Goal: Book appointment/travel/reservation

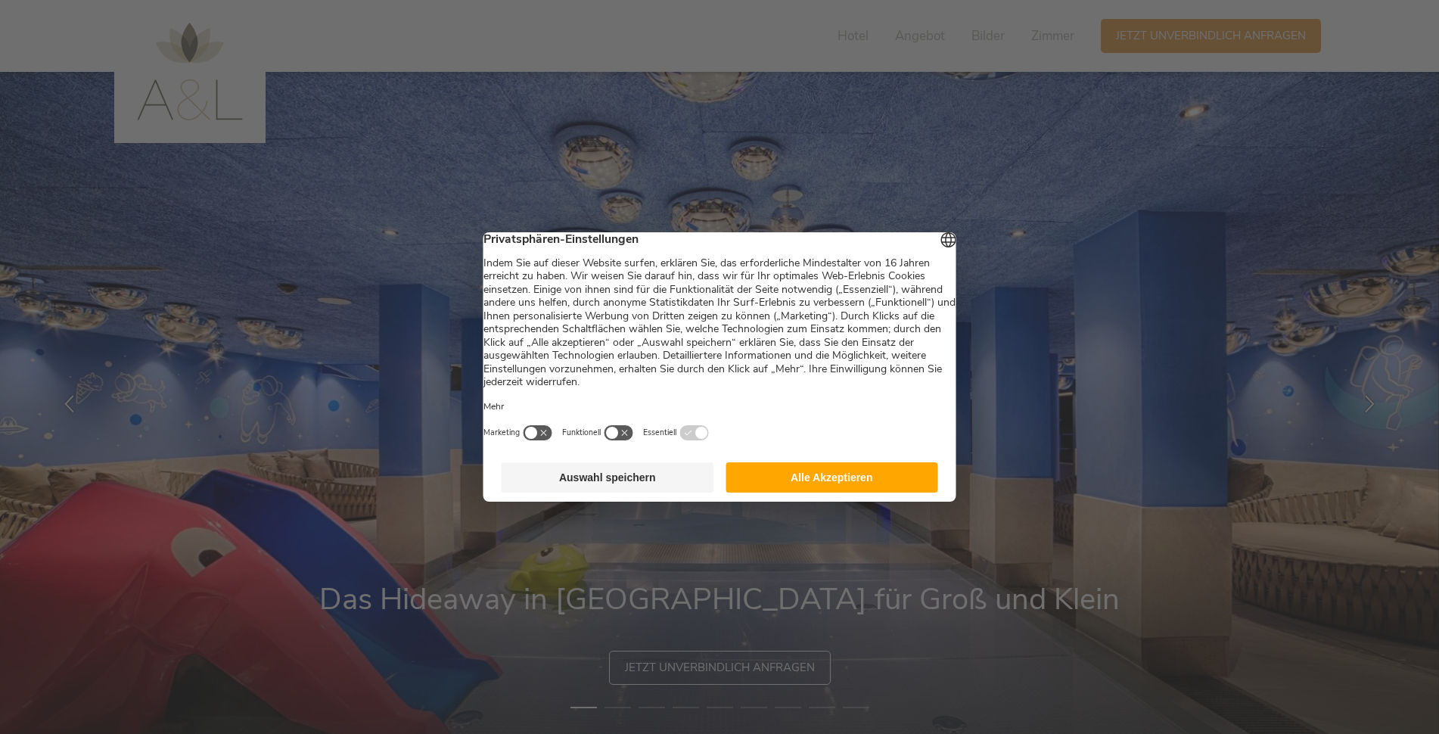
click at [844, 483] on button "Alle Akzeptieren" at bounding box center [832, 477] width 213 height 30
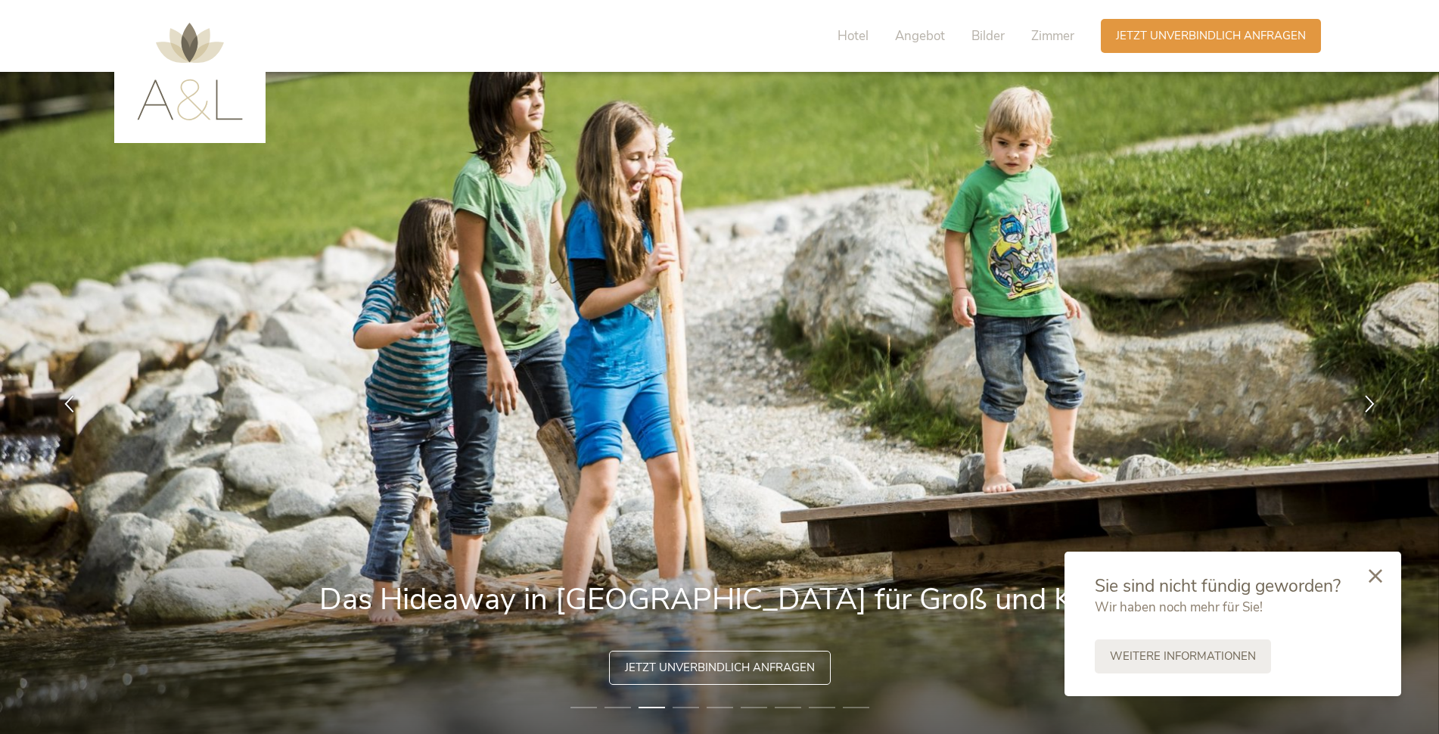
click at [1377, 585] on div at bounding box center [1375, 577] width 51 height 54
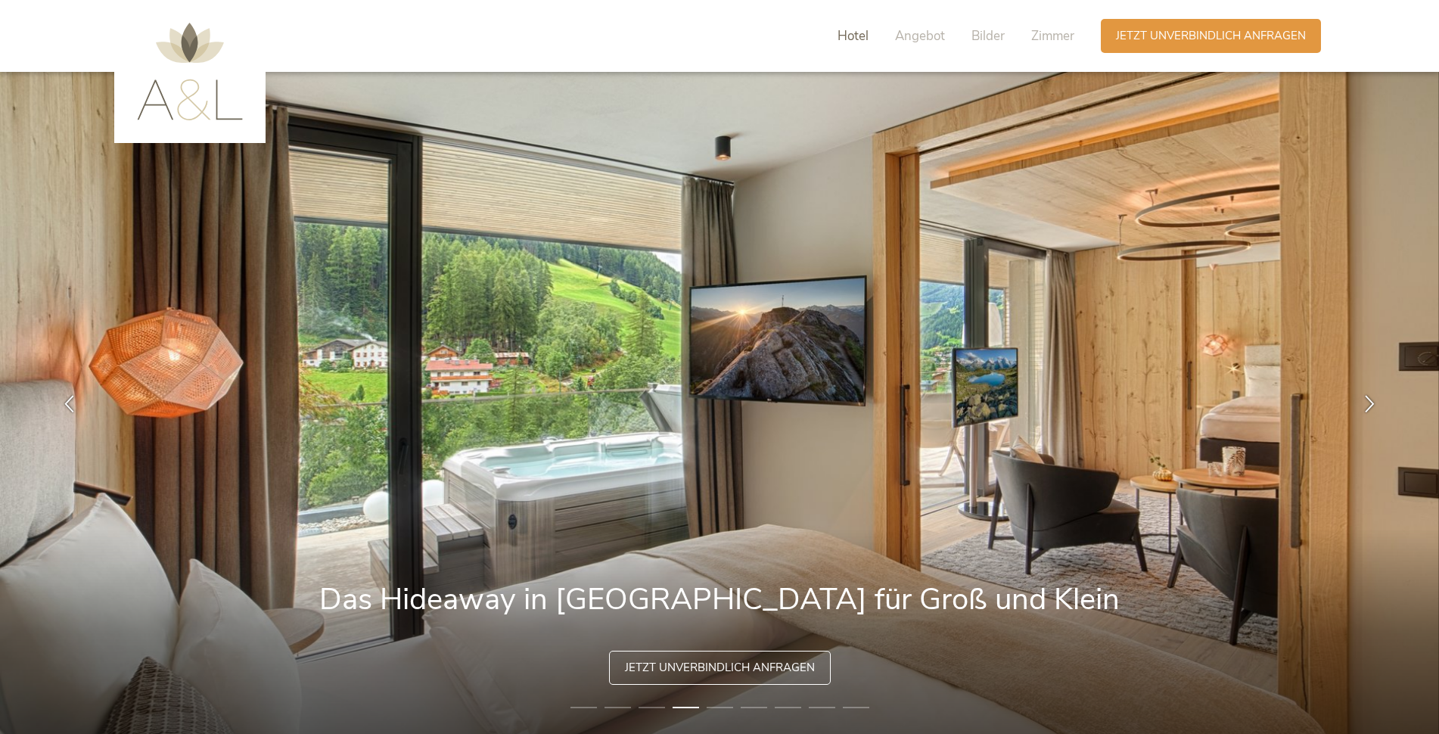
click at [838, 34] on span "Hotel" at bounding box center [853, 35] width 31 height 17
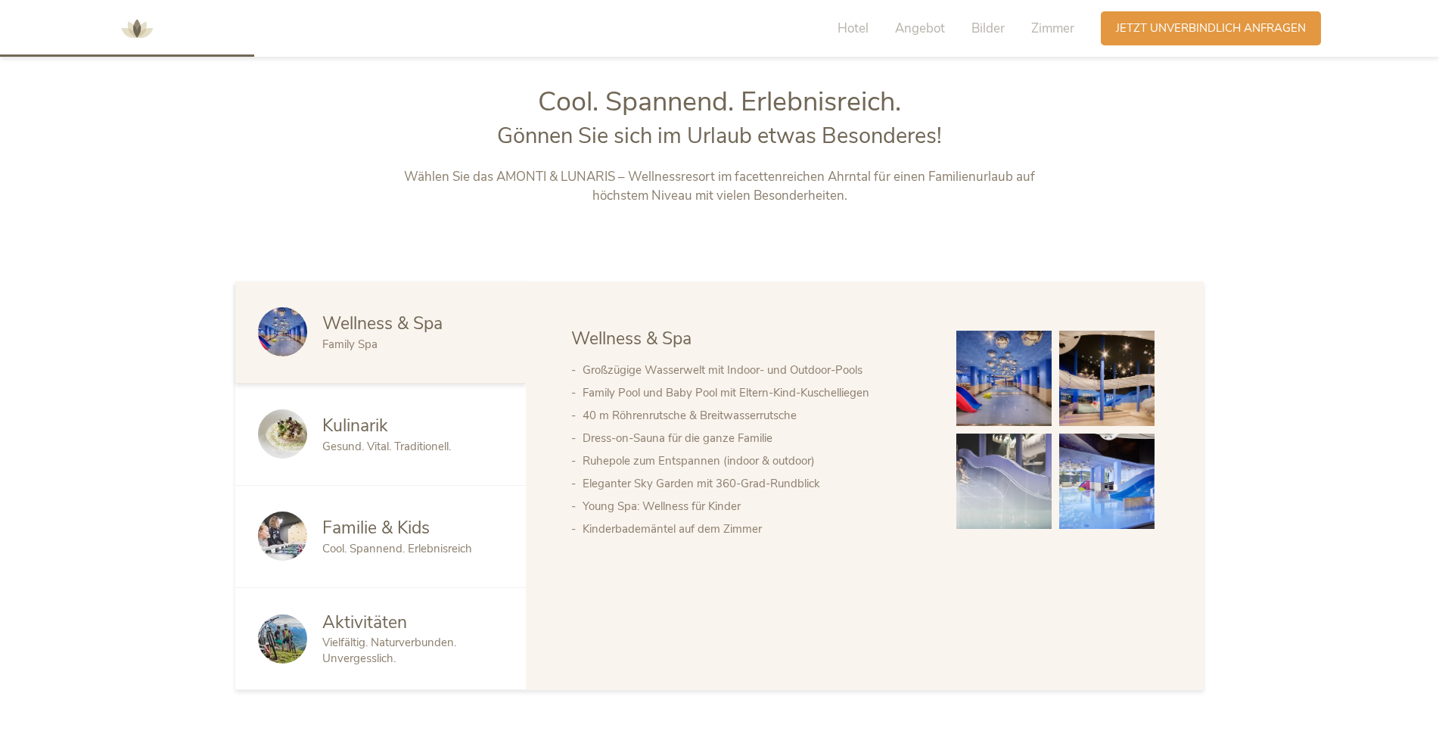
scroll to position [786, 0]
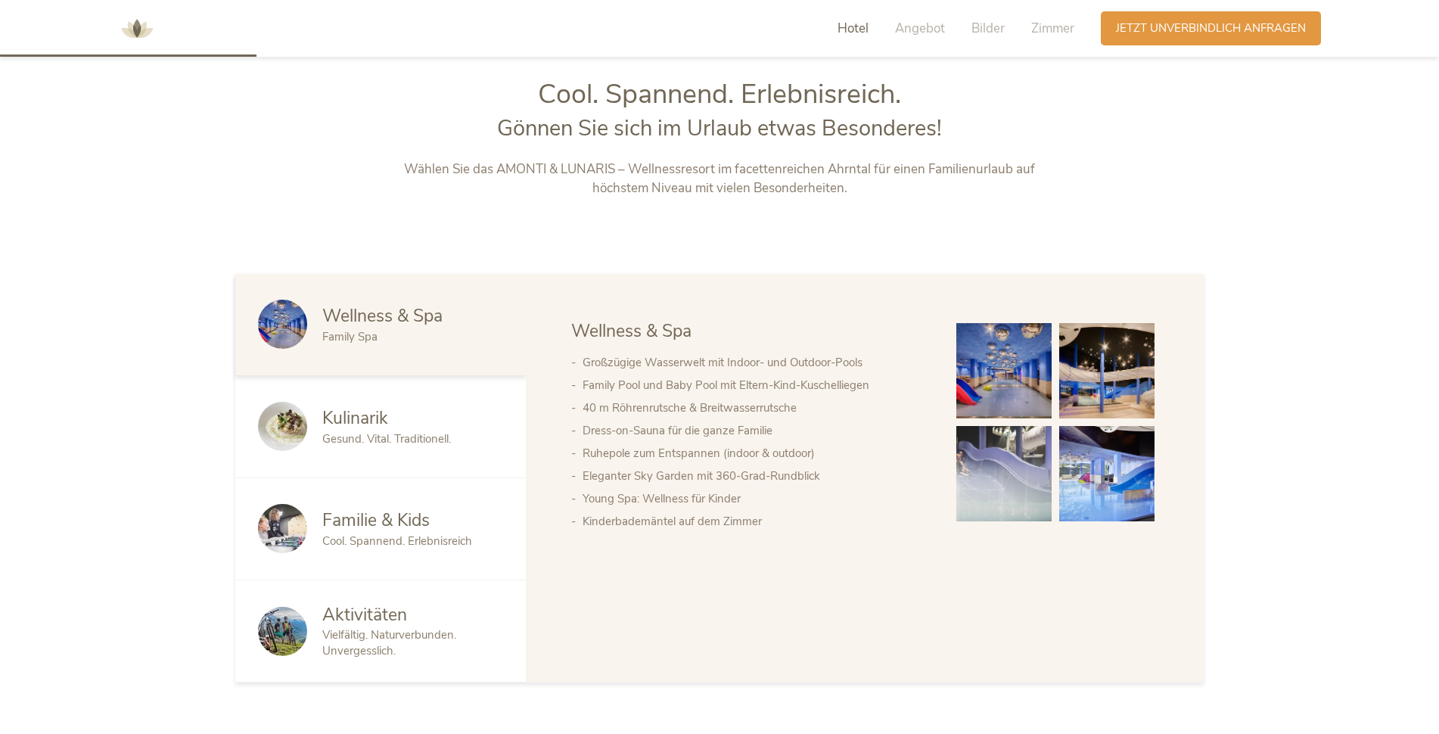
click at [407, 540] on span "Cool. Spannend. Erlebnisreich" at bounding box center [397, 540] width 150 height 15
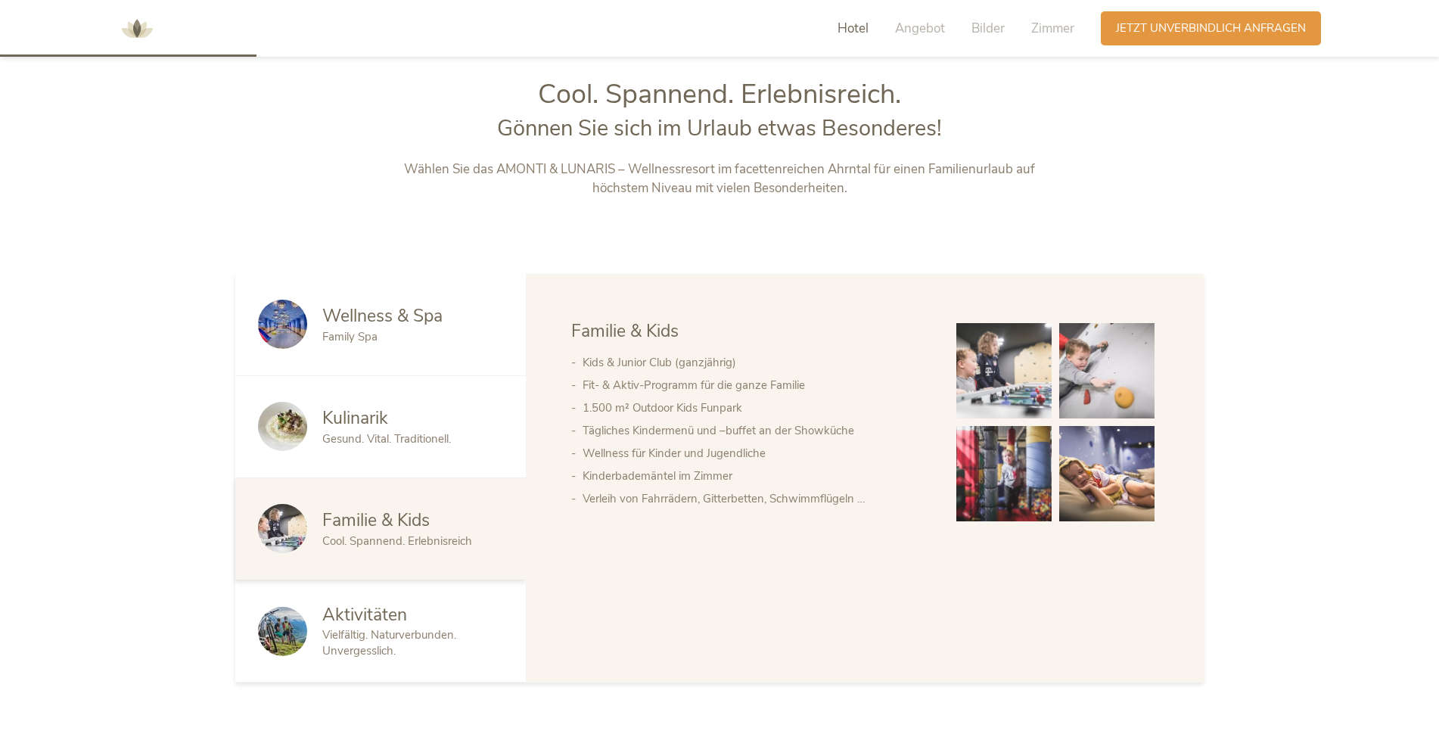
click at [368, 332] on span "Family Spa" at bounding box center [349, 336] width 55 height 15
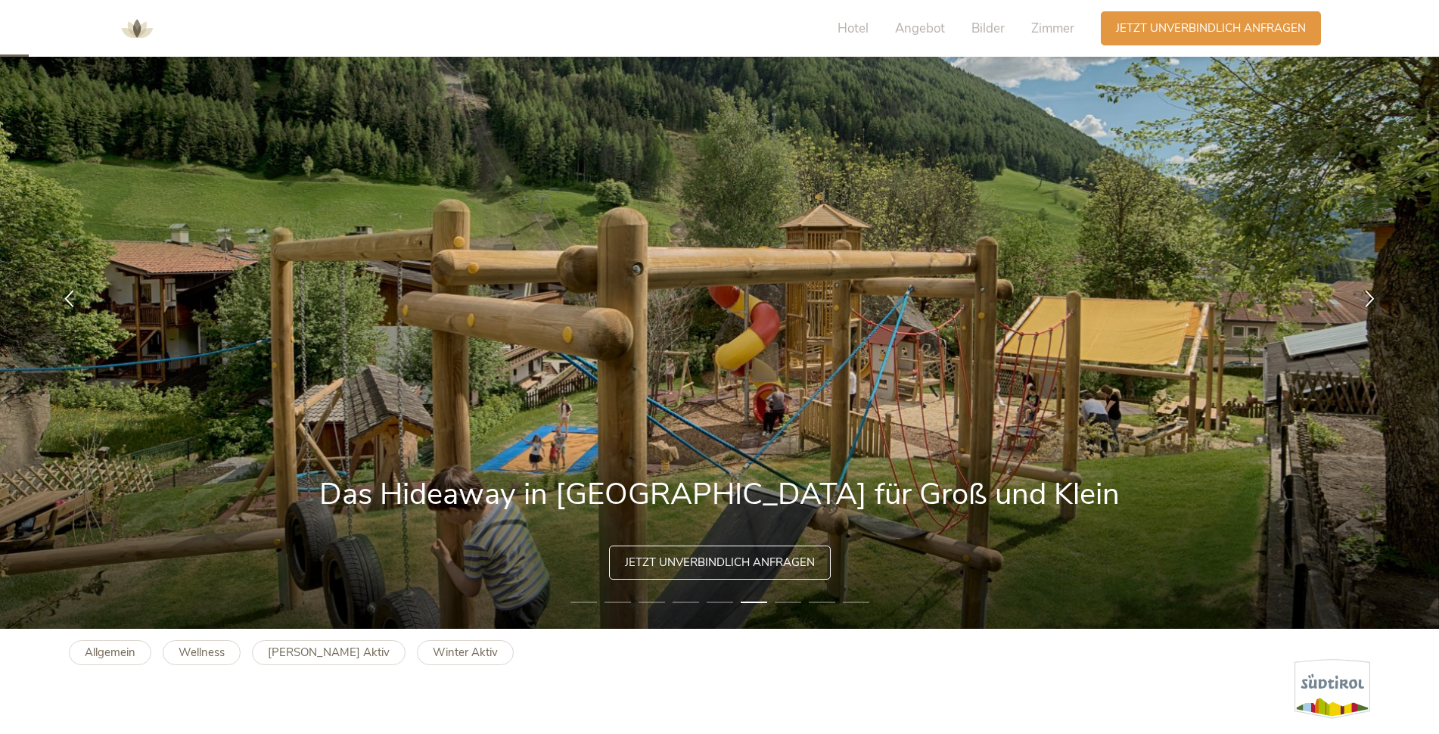
scroll to position [0, 0]
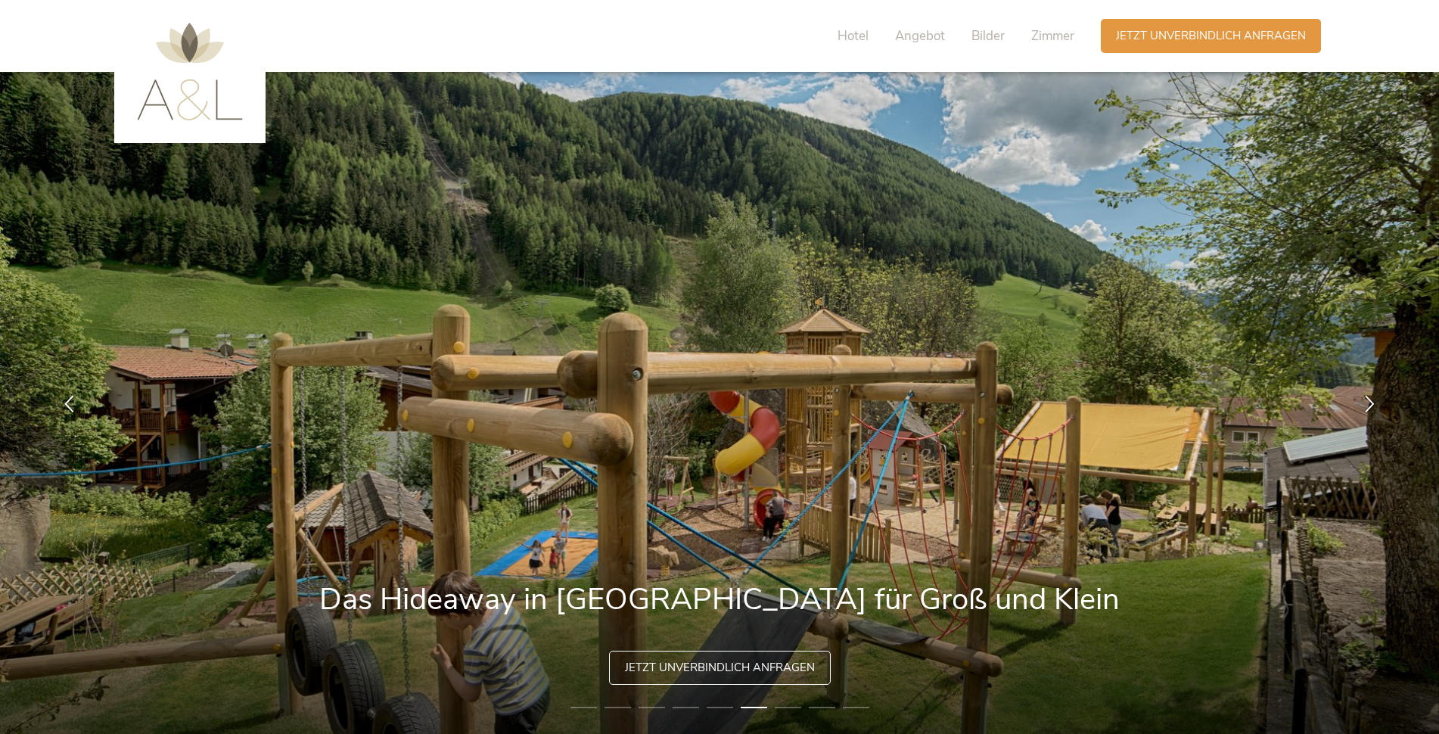
click at [202, 104] on img at bounding box center [190, 72] width 106 height 98
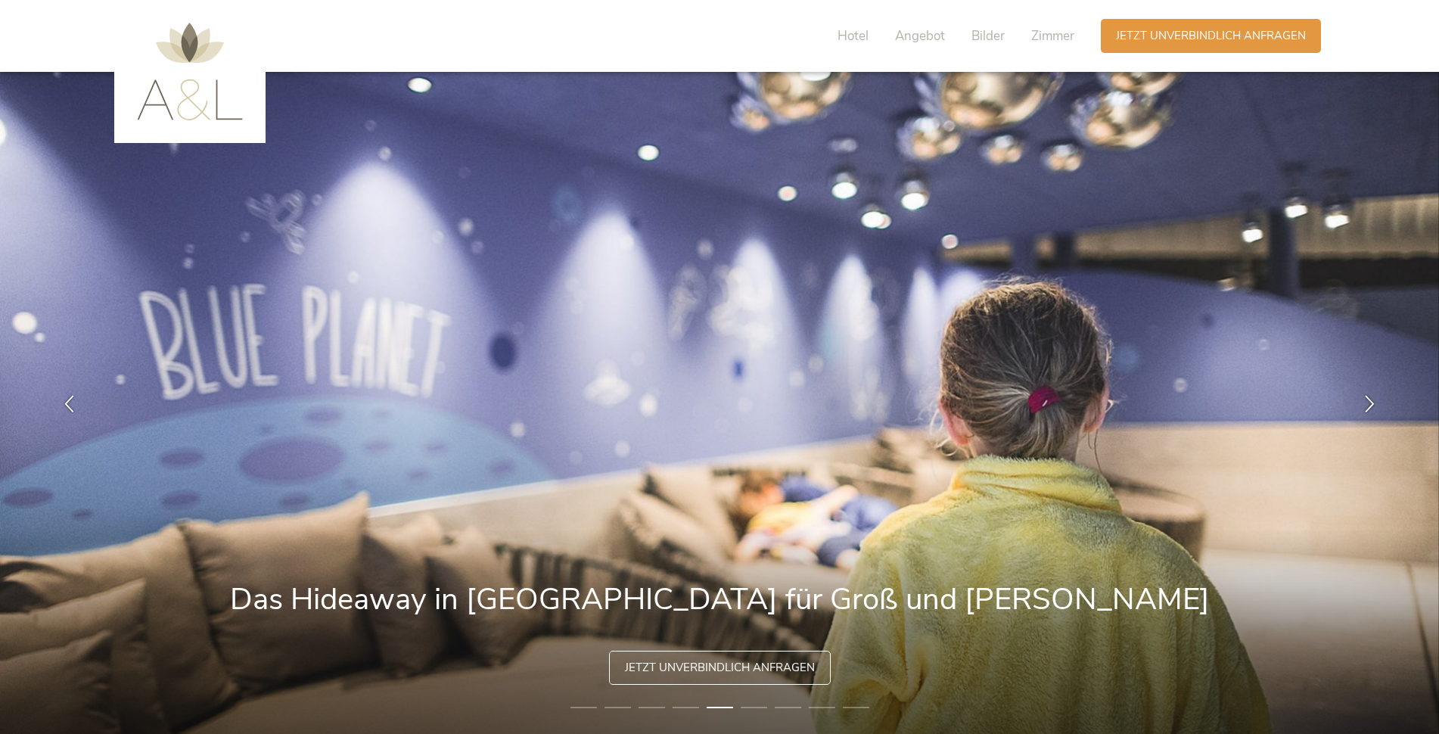
click at [178, 105] on img at bounding box center [190, 72] width 106 height 98
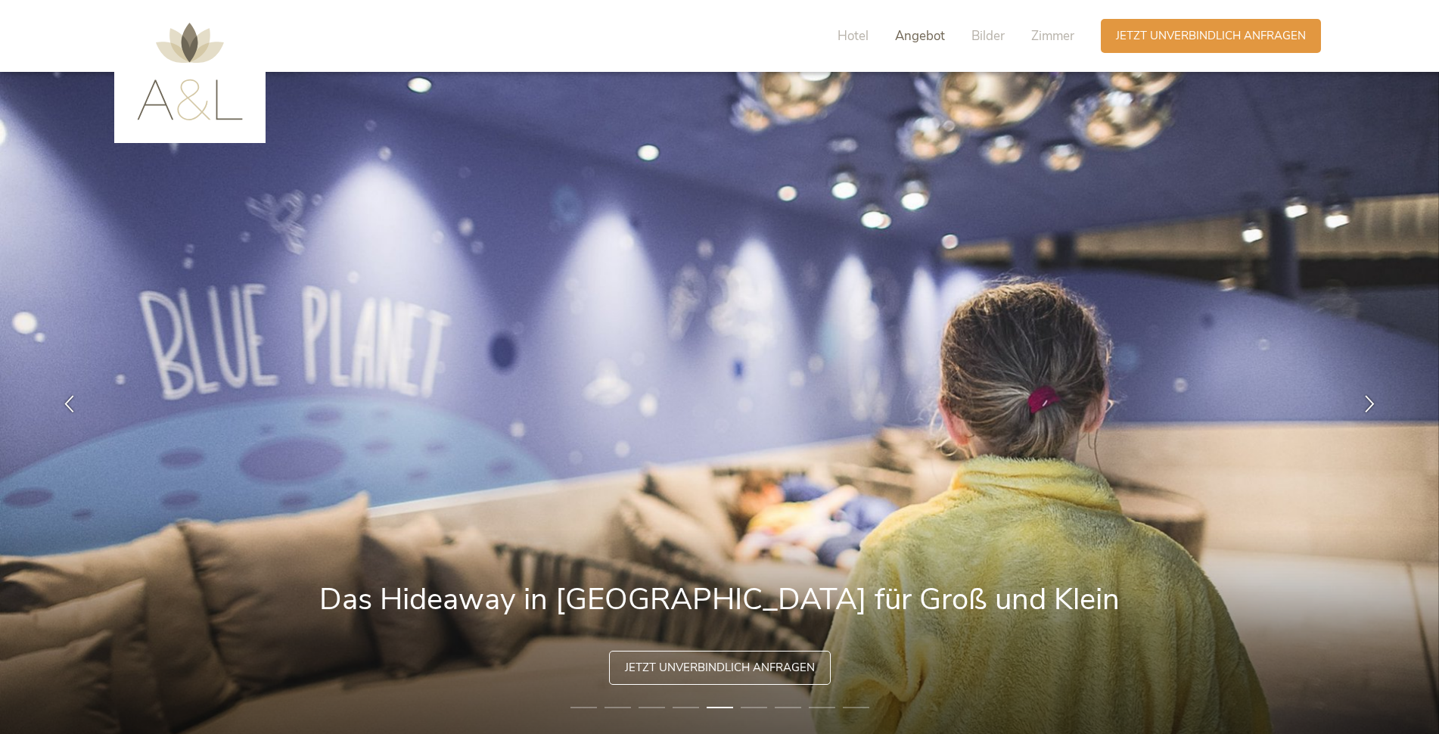
click at [909, 37] on span "Angebot" at bounding box center [920, 35] width 50 height 17
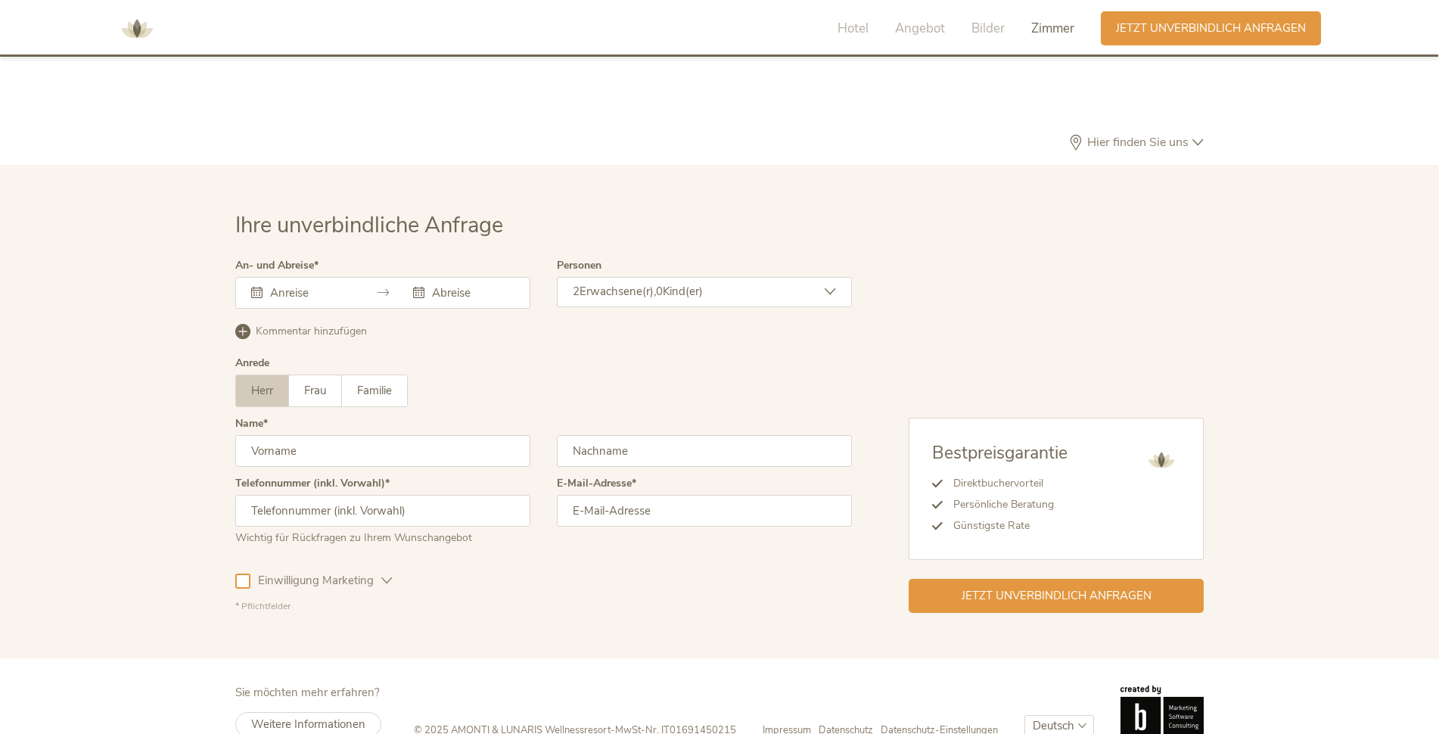
scroll to position [4409, 0]
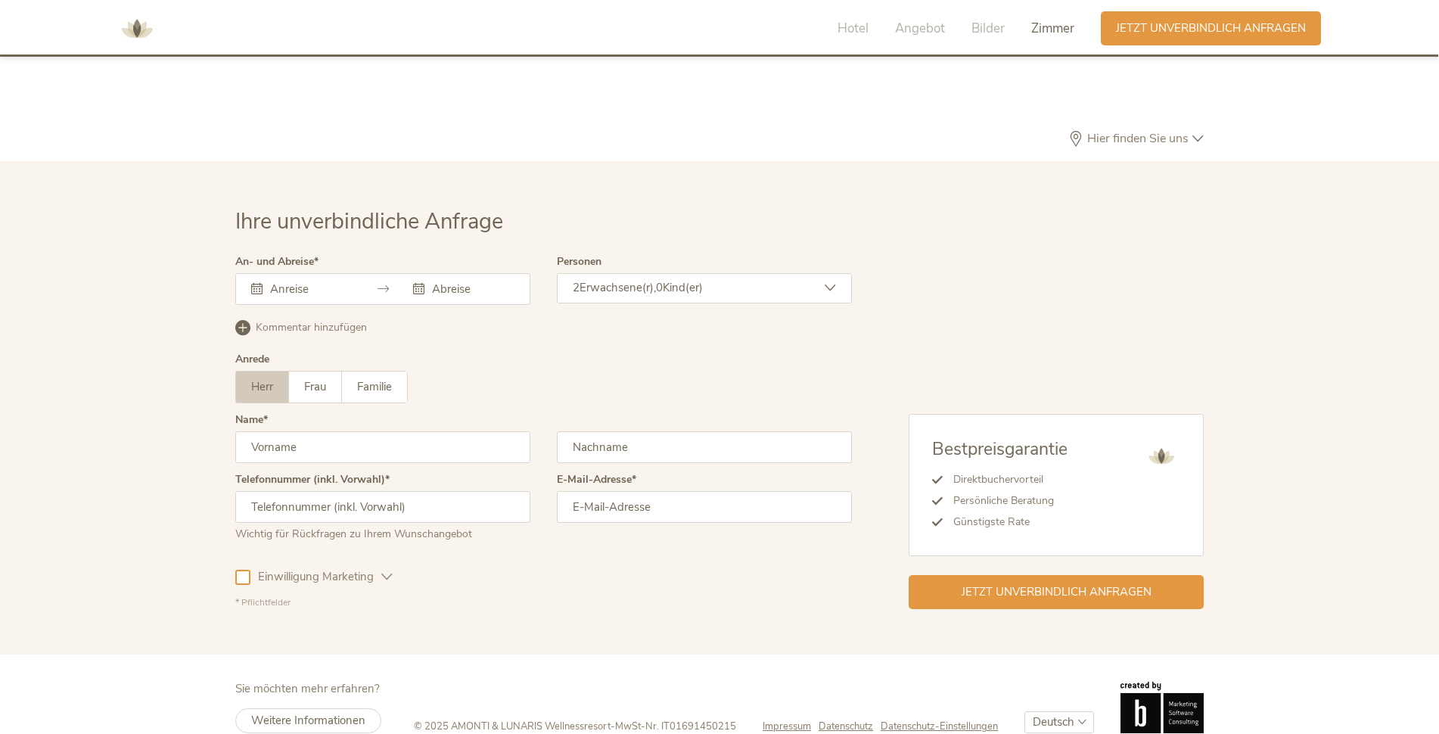
click at [296, 281] on input "text" at bounding box center [309, 288] width 86 height 15
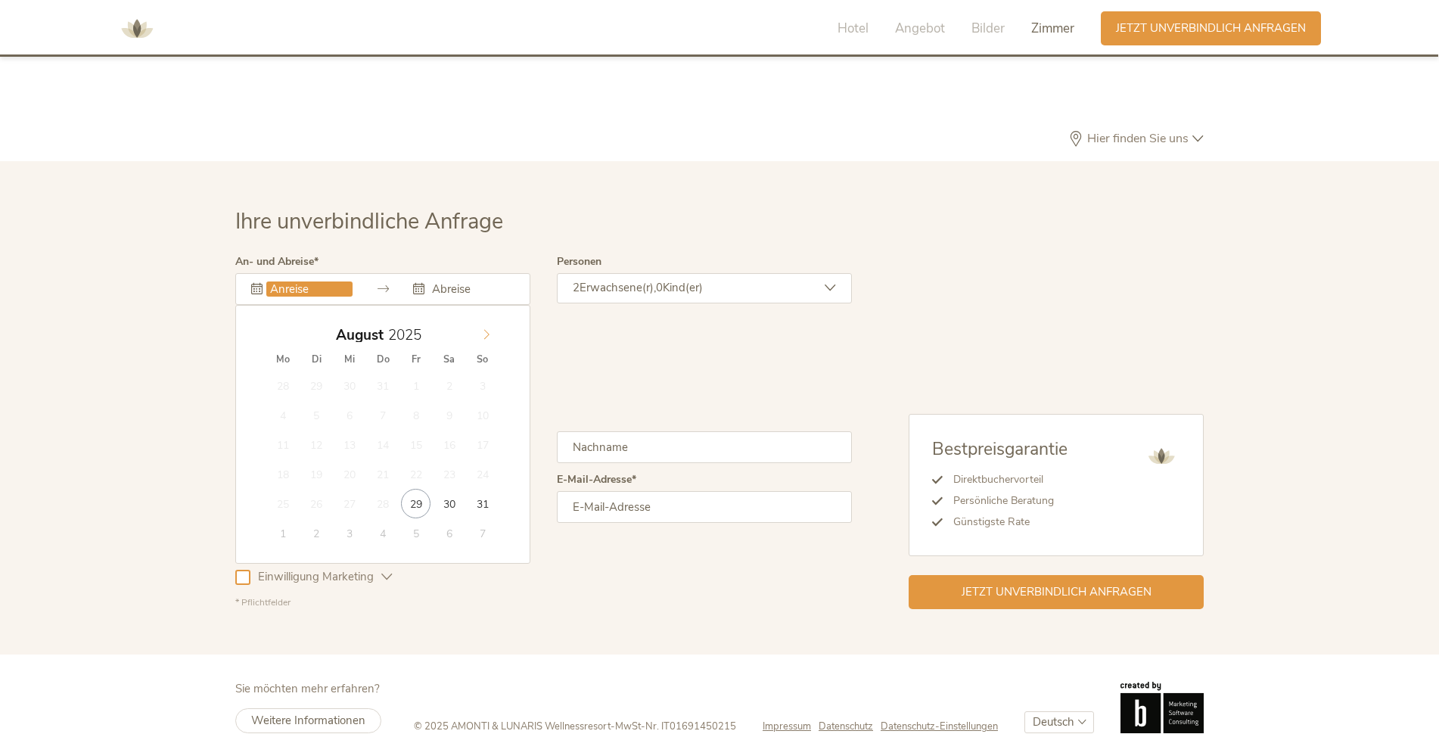
click at [494, 321] on span at bounding box center [487, 331] width 26 height 21
click at [489, 329] on icon at bounding box center [486, 334] width 11 height 11
type input "[DATE]"
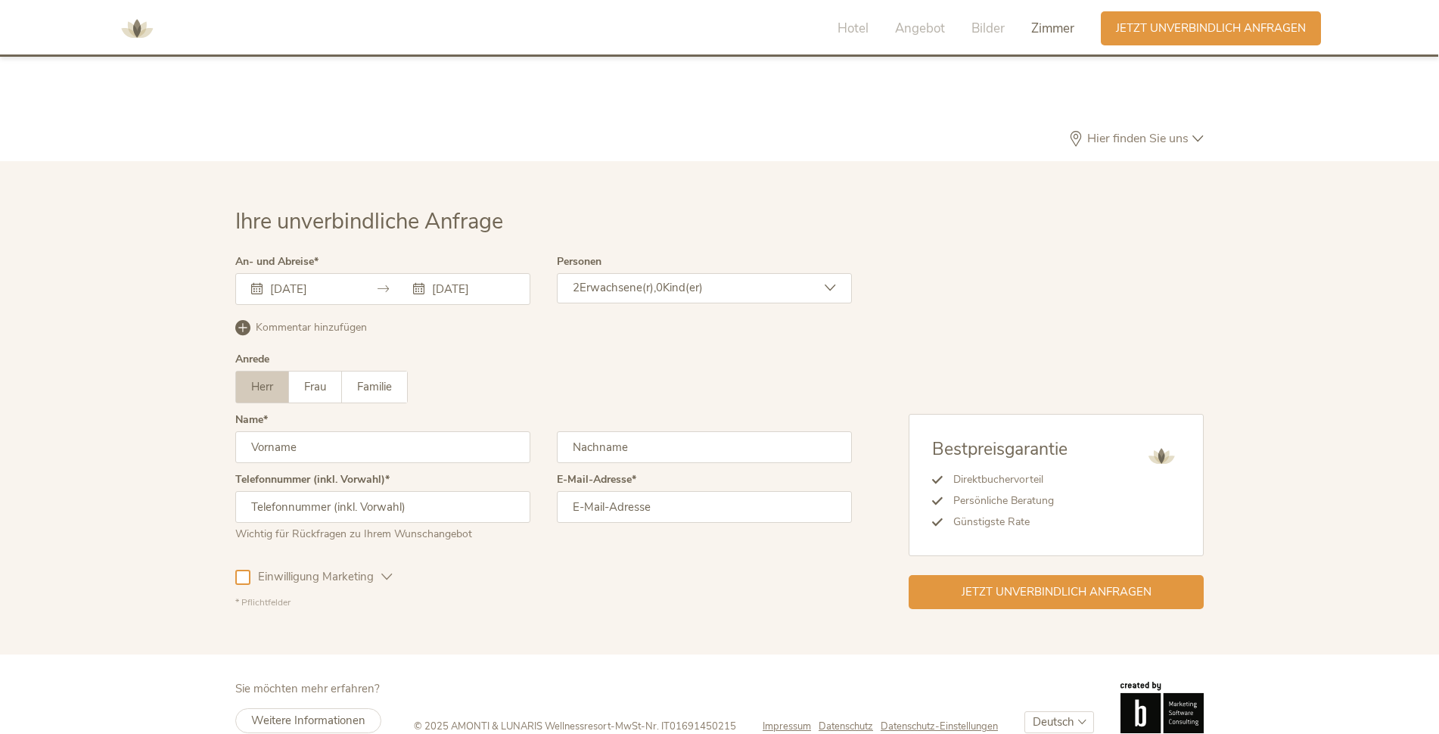
click at [656, 280] on span "Erwachsene(r)," at bounding box center [618, 287] width 76 height 15
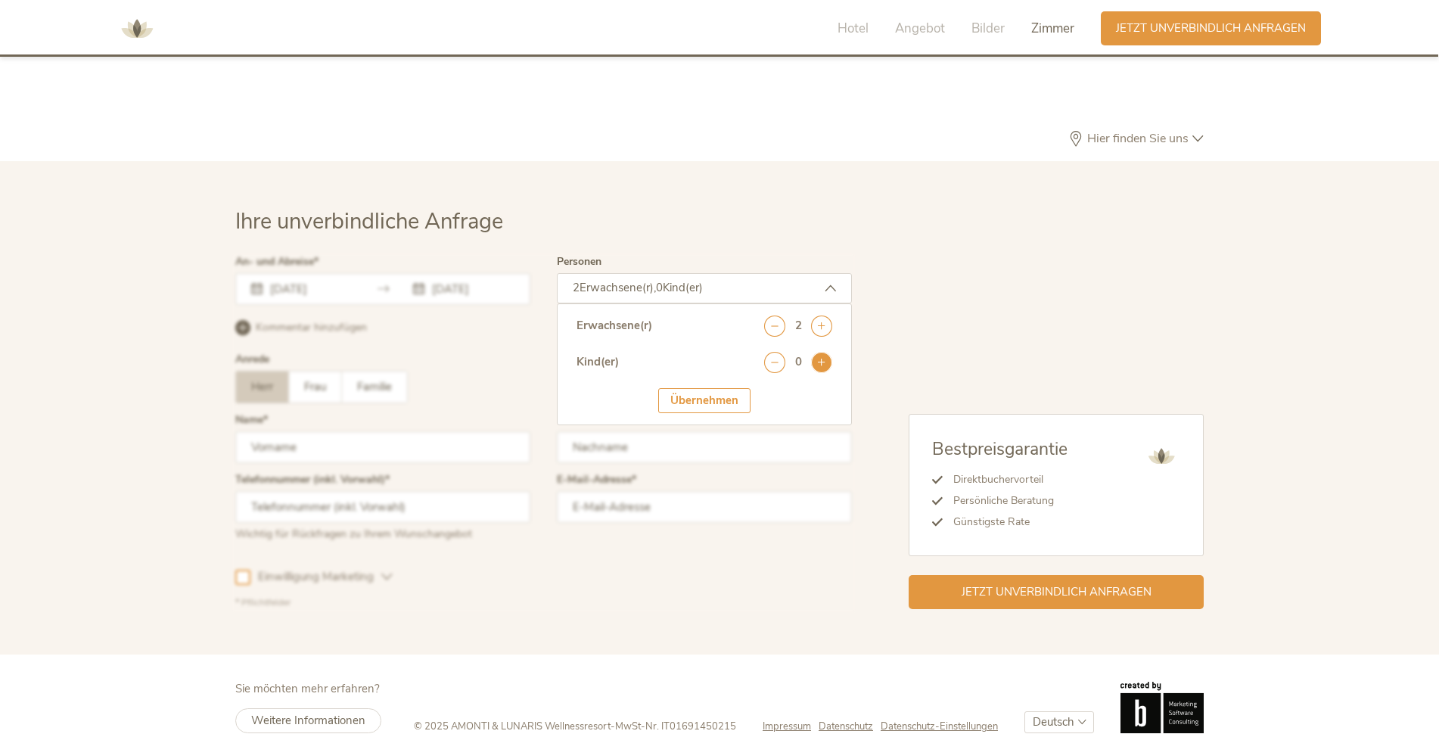
click at [818, 352] on icon at bounding box center [821, 362] width 21 height 21
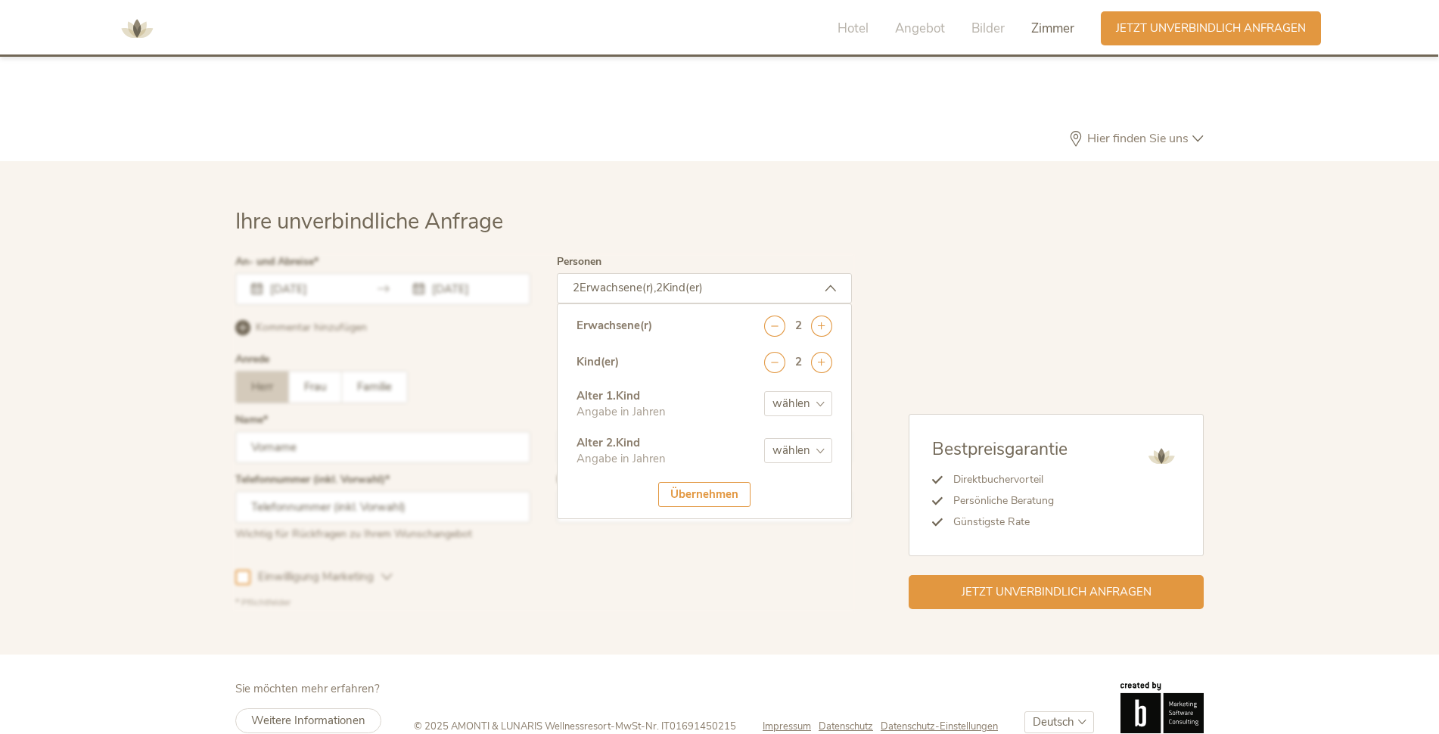
click at [804, 391] on select "wählen 0 1 2 3 4 5 6 7 8 9 10 11 12 13 14 15 16 17" at bounding box center [798, 403] width 68 height 25
select select "10"
click at [764, 391] on select "wählen 0 1 2 3 4 5 6 7 8 9 10 11 12 13 14 15 16 17" at bounding box center [798, 403] width 68 height 25
click at [785, 438] on select "wählen 0 1 2 3 4 5 6 7 8 9 10 11 12 13 14 15 16 17" at bounding box center [798, 450] width 68 height 25
select select "7"
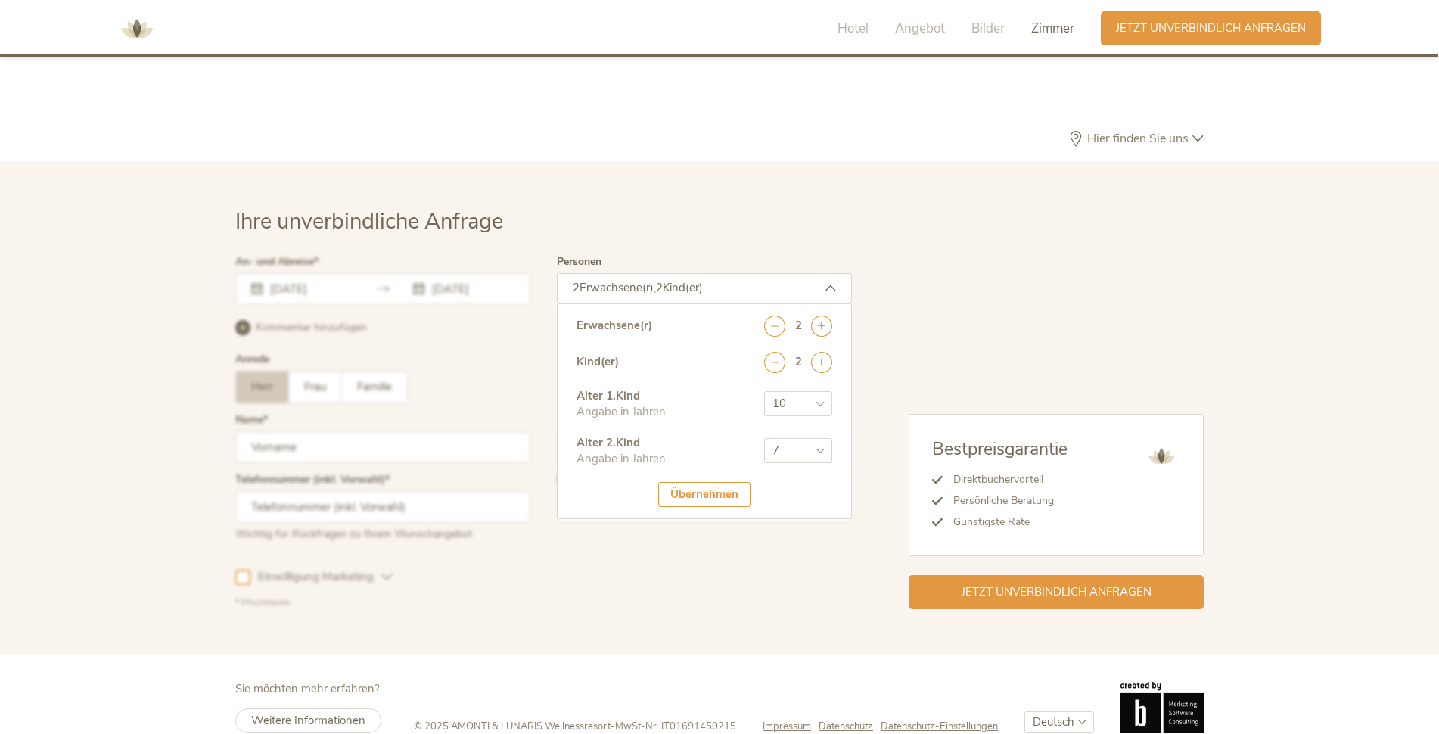
click at [764, 438] on select "wählen 0 1 2 3 4 5 6 7 8 9 10 11 12 13 14 15 16 17" at bounding box center [798, 450] width 68 height 25
click at [697, 482] on div "Übernehmen" at bounding box center [704, 494] width 92 height 25
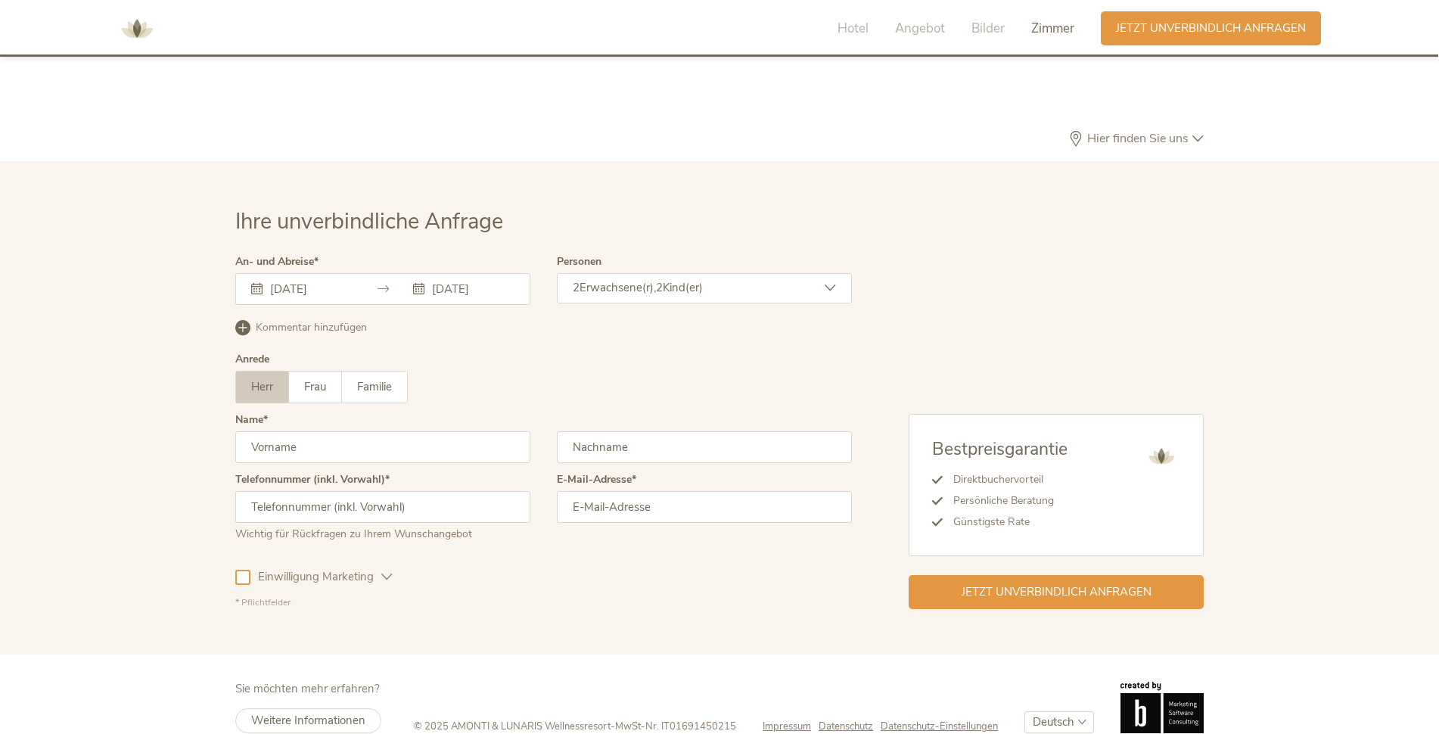
click at [407, 431] on input "text" at bounding box center [382, 447] width 295 height 32
type input "Donya"
type input "[PERSON_NAME]"
type input "[PHONE_NUMBER]"
type input "[EMAIL_ADDRESS][DOMAIN_NAME]"
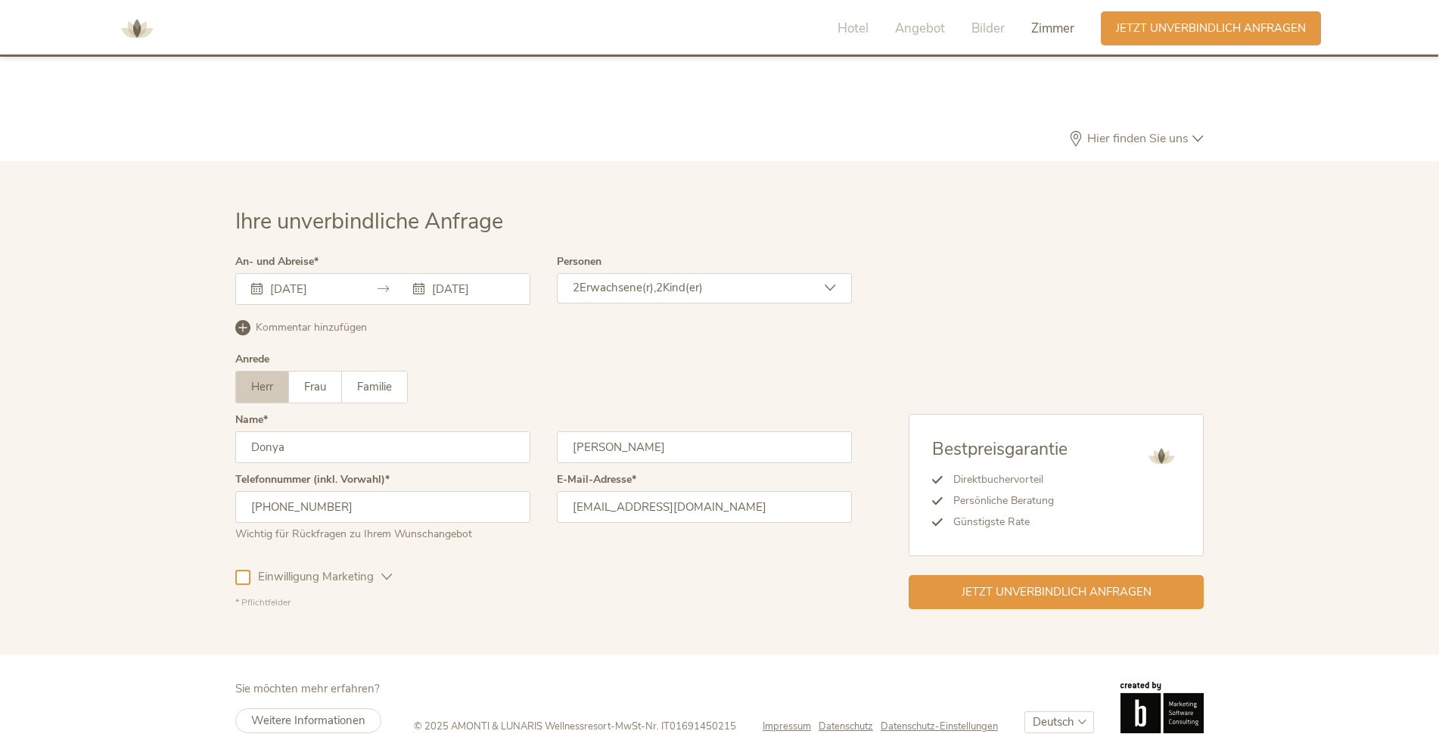
drag, startPoint x: 356, startPoint y: 485, endPoint x: 198, endPoint y: 484, distance: 158.9
click at [198, 484] on div "Ihre unverbindliche Anfrage An- und Abreise [DATE] [DATE] [DATE] Mo Di Mi Do Fr…" at bounding box center [719, 407] width 1439 height 493
click at [260, 491] on input "01734673294" at bounding box center [382, 507] width 295 height 32
click at [252, 491] on input "01734673294" at bounding box center [382, 507] width 295 height 32
type input "[PHONE_NUMBER]"
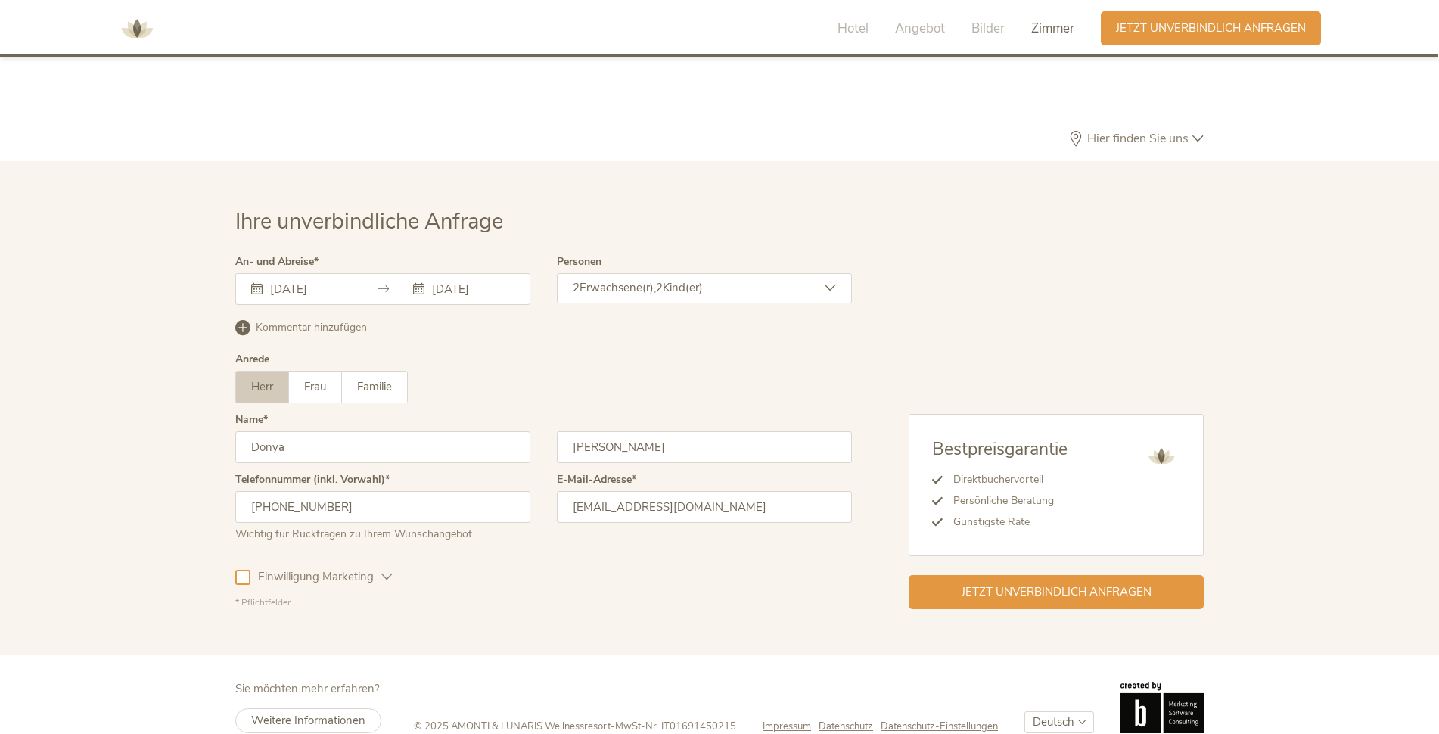
click at [237, 570] on div at bounding box center [242, 577] width 15 height 15
drag, startPoint x: 701, startPoint y: 483, endPoint x: 563, endPoint y: 485, distance: 138.5
click at [563, 491] on input "[EMAIL_ADDRESS][DOMAIN_NAME]" at bounding box center [704, 507] width 295 height 32
type input "[EMAIL_ADDRESS][DOMAIN_NAME]"
click at [1031, 583] on span "Jetzt unverbindlich anfragen" at bounding box center [1057, 591] width 190 height 16
